Goal: Task Accomplishment & Management: Complete application form

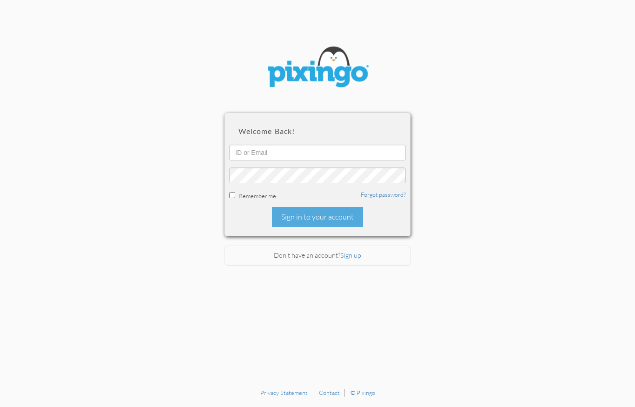
click at [257, 157] on input "text" at bounding box center [317, 153] width 177 height 16
type input "5435"
click at [235, 195] on input "checkbox" at bounding box center [232, 195] width 6 height 6
checkbox input "true"
click at [322, 216] on div "Sign in to your account" at bounding box center [317, 217] width 91 height 20
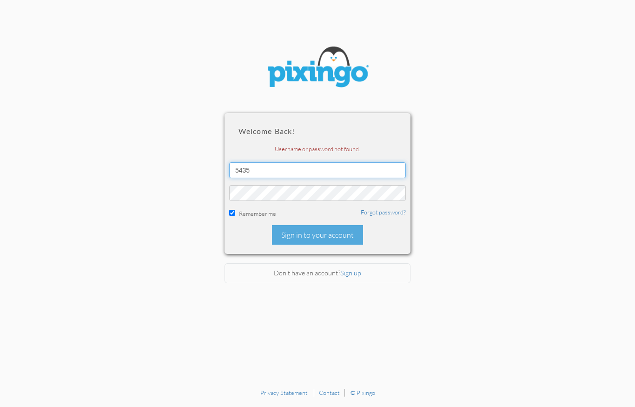
click at [274, 173] on input "5435" at bounding box center [317, 170] width 177 height 16
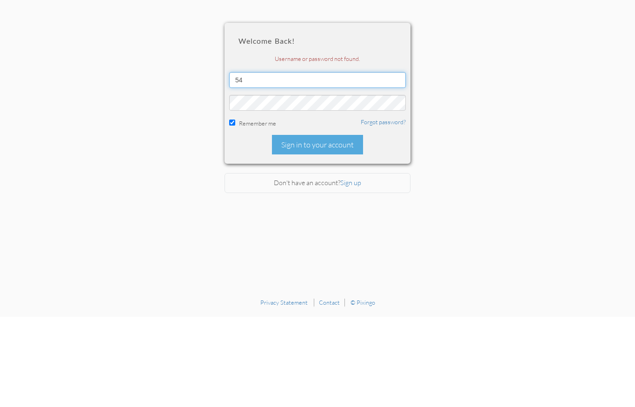
type input "5"
type input "R8749"
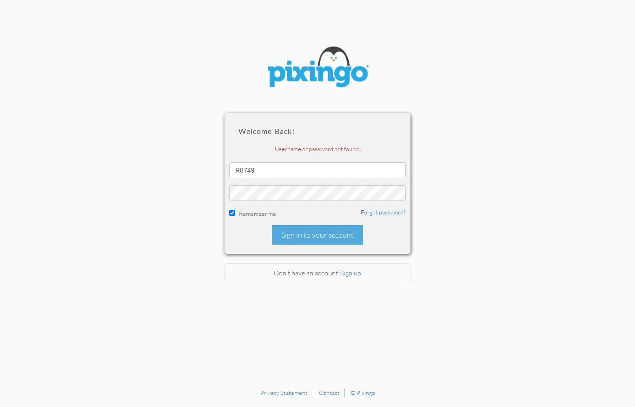
click at [327, 235] on div "Sign in to your account" at bounding box center [317, 235] width 91 height 20
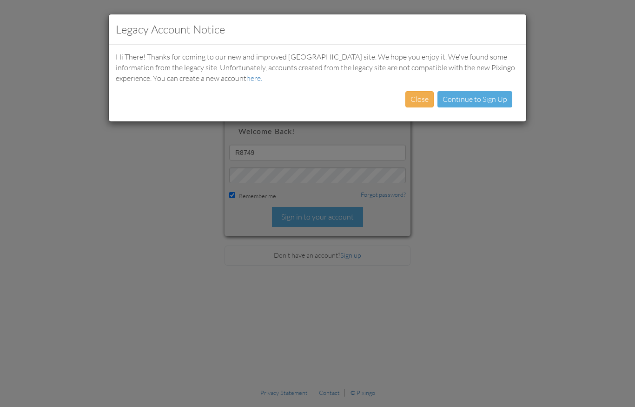
click at [421, 92] on button "Close" at bounding box center [419, 99] width 28 height 16
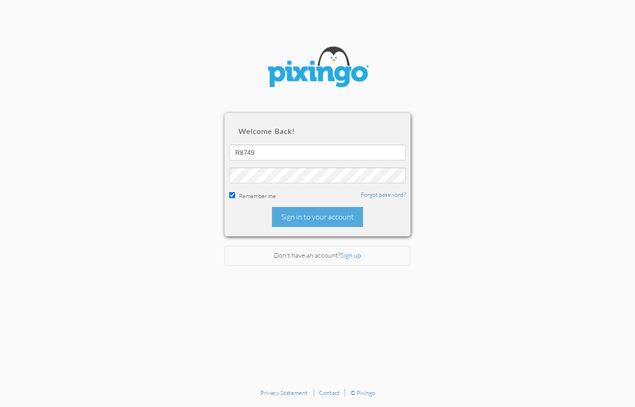
click at [322, 221] on div "Sign in to your account" at bounding box center [317, 217] width 91 height 20
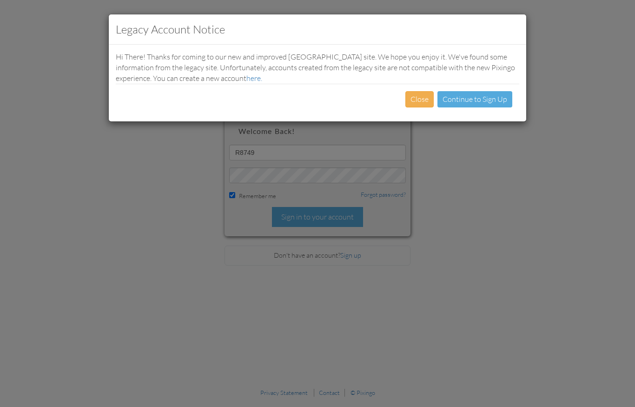
click at [486, 98] on link "Continue to Sign Up" at bounding box center [474, 98] width 65 height 9
